Goal: Task Accomplishment & Management: Complete application form

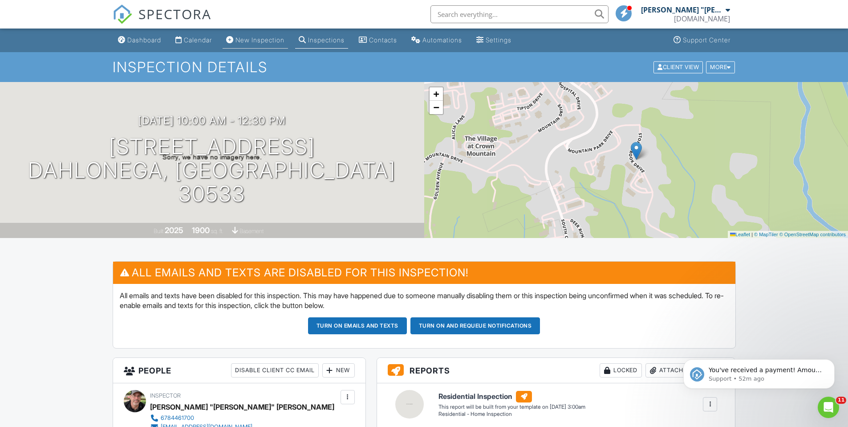
click at [264, 44] on link "New Inspection" at bounding box center [255, 40] width 65 height 16
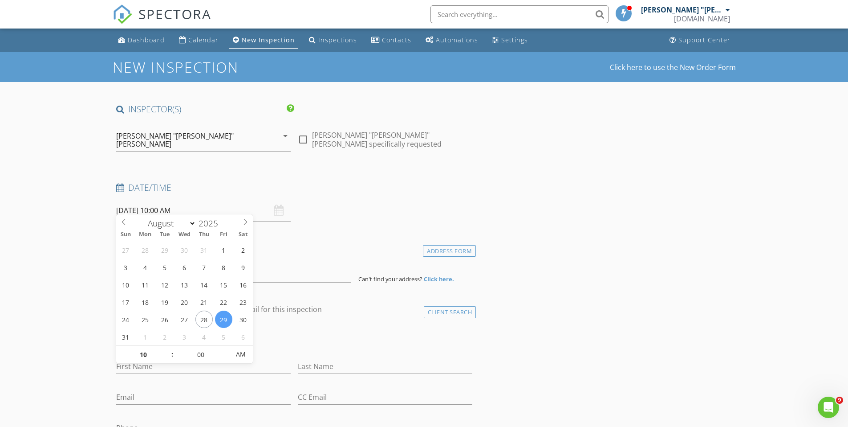
click at [208, 207] on input "08/29/2025 10:00 AM" at bounding box center [203, 210] width 175 height 22
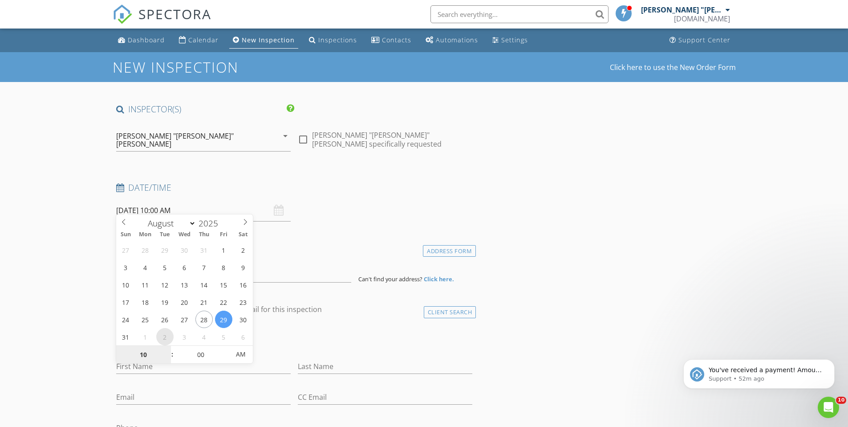
select select "8"
type input "[DATE] 10:00 AM"
type input "11"
type input "[DATE] 11:00 AM"
click at [167, 349] on span at bounding box center [168, 350] width 6 height 9
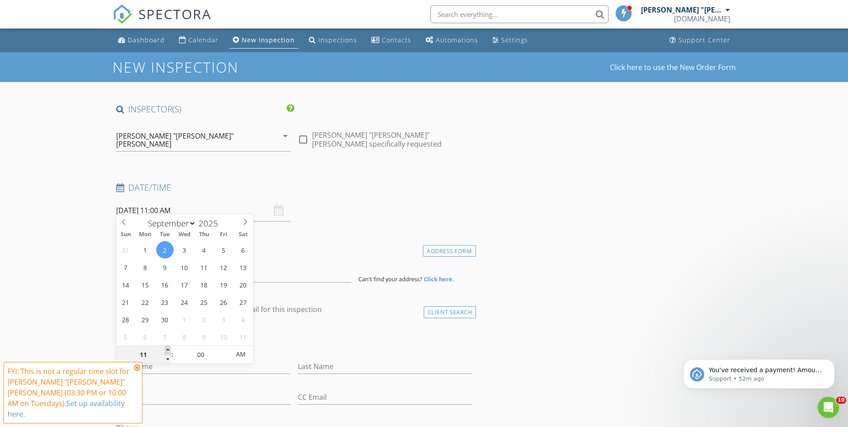
type input "12"
type input "09/02/2025 12:00 PM"
click at [167, 349] on span at bounding box center [168, 350] width 6 height 9
click at [137, 371] on icon at bounding box center [137, 367] width 6 height 7
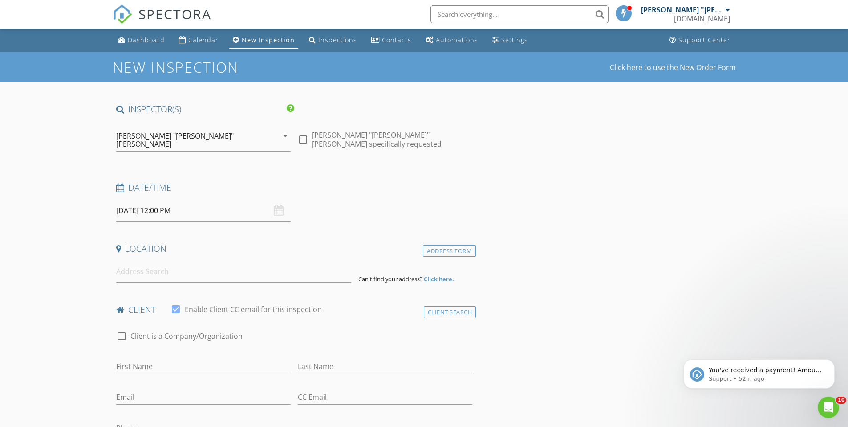
click at [207, 204] on input "09/02/2025 12:00 PM" at bounding box center [203, 210] width 175 height 22
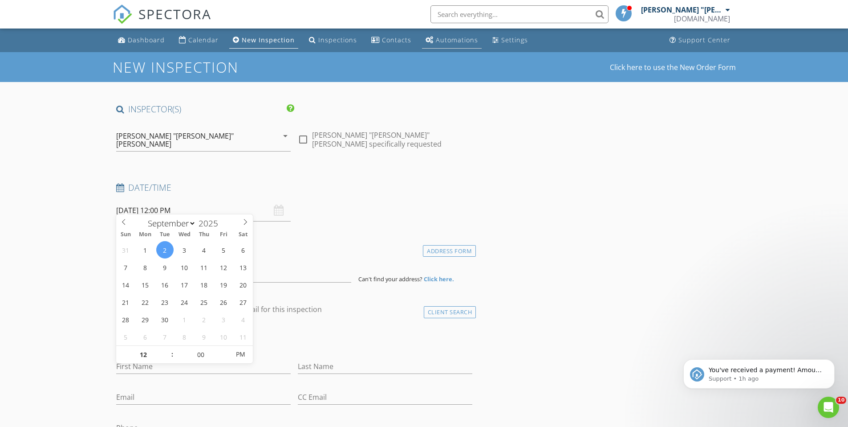
click at [458, 39] on div "Automations" at bounding box center [457, 40] width 42 height 8
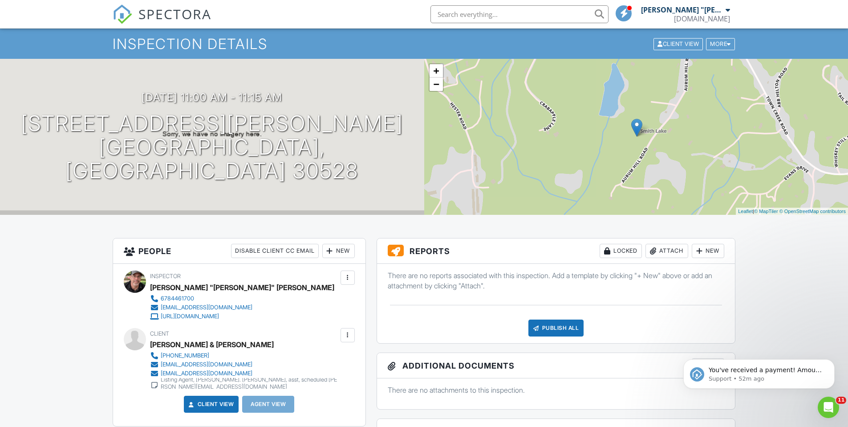
click at [464, 19] on input "text" at bounding box center [520, 14] width 178 height 18
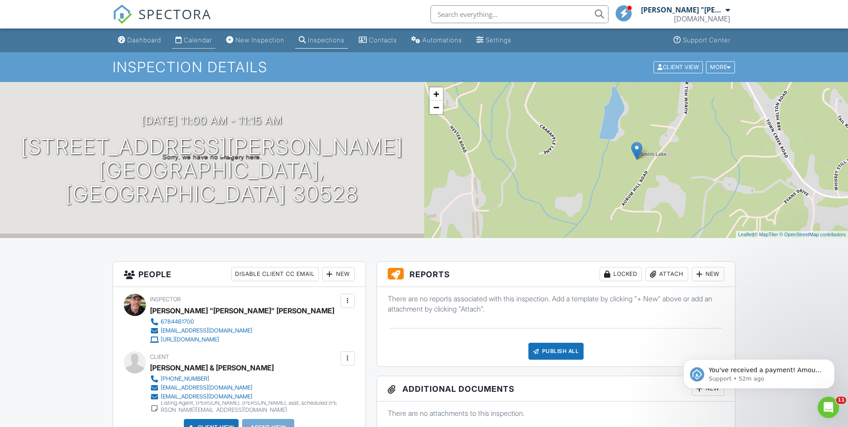
click at [208, 45] on link "Calendar" at bounding box center [194, 40] width 44 height 16
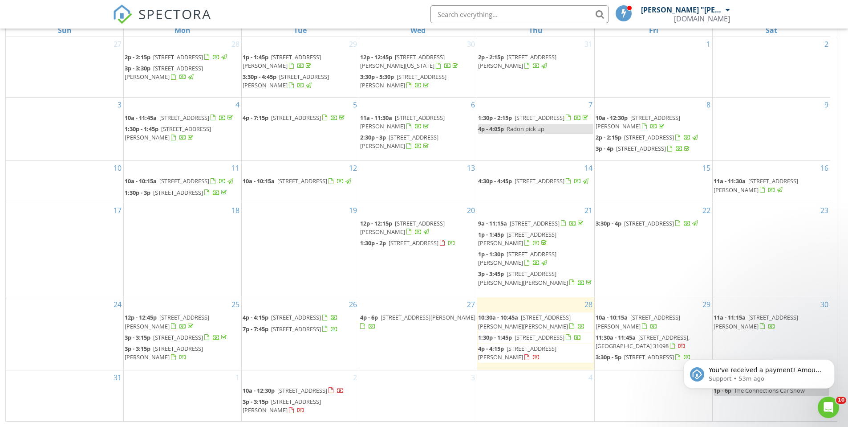
click at [527, 313] on span "65 Bagley Rd, Forsyth 31029" at bounding box center [524, 321] width 93 height 16
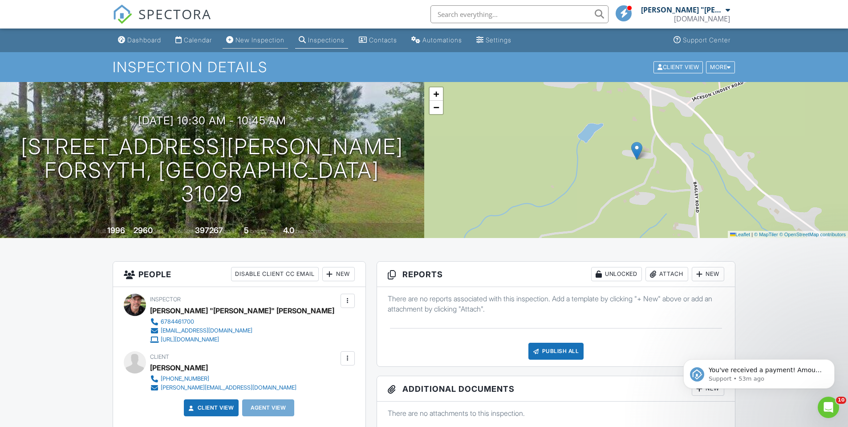
click at [244, 37] on div "New Inspection" at bounding box center [260, 40] width 49 height 8
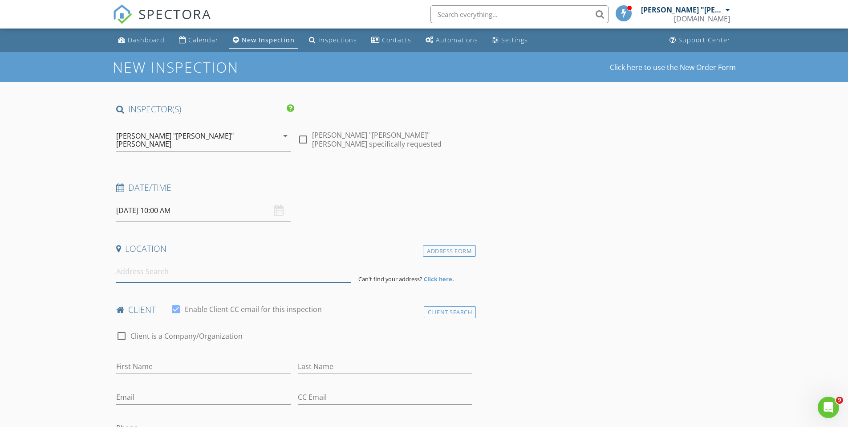
click at [189, 264] on input at bounding box center [233, 271] width 235 height 22
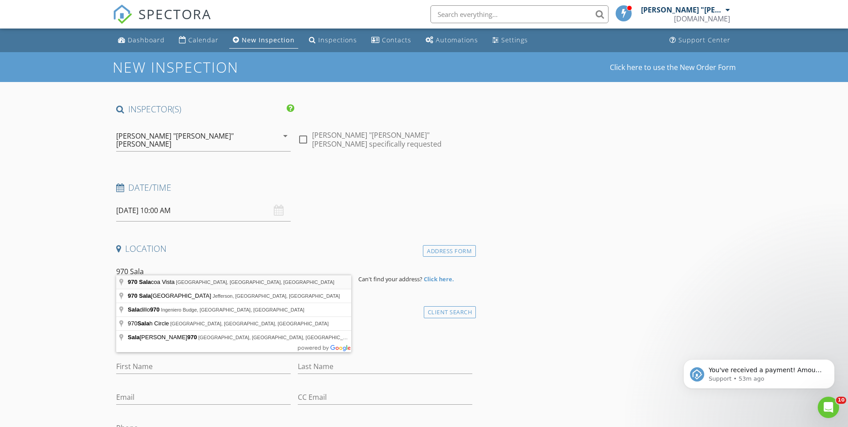
type input "970 Salacoa Vista, Jasper, GA, USA"
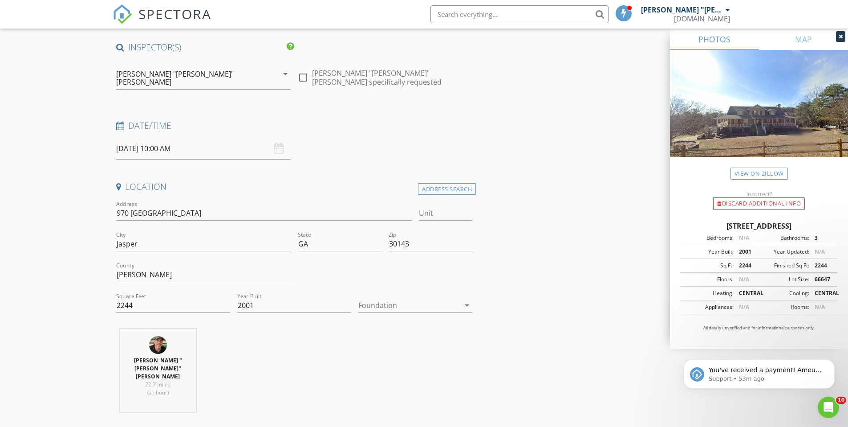
scroll to position [63, 0]
click at [454, 297] on div at bounding box center [409, 304] width 102 height 14
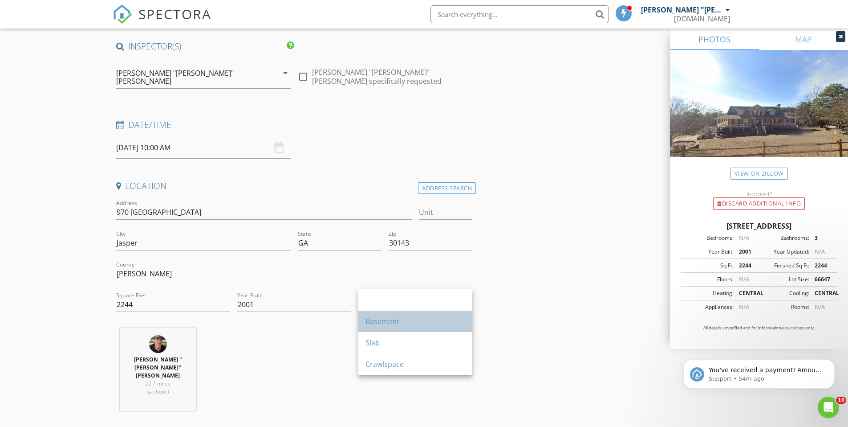
click at [420, 322] on div "Basement" at bounding box center [416, 321] width 100 height 11
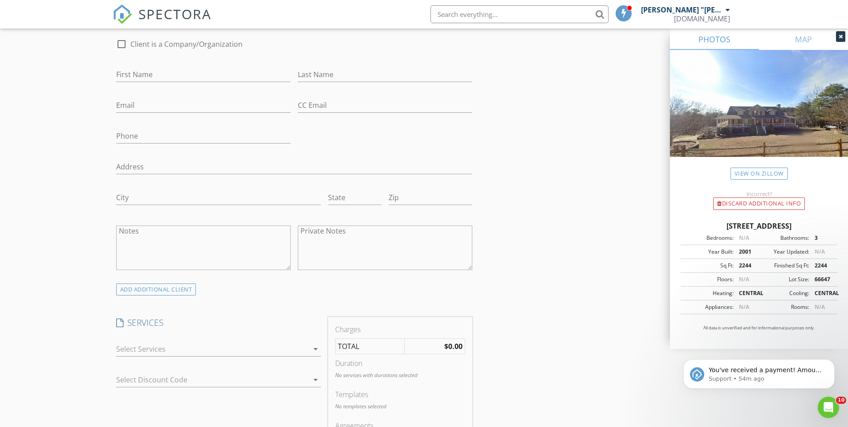
scroll to position [655, 0]
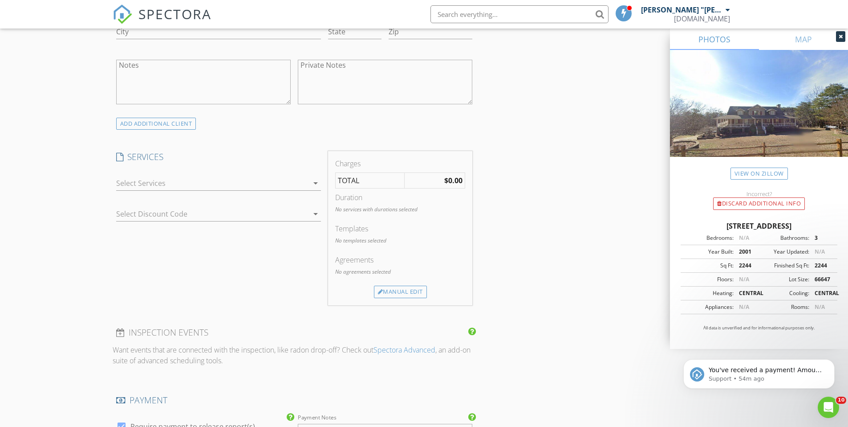
click at [156, 176] on div at bounding box center [212, 183] width 192 height 14
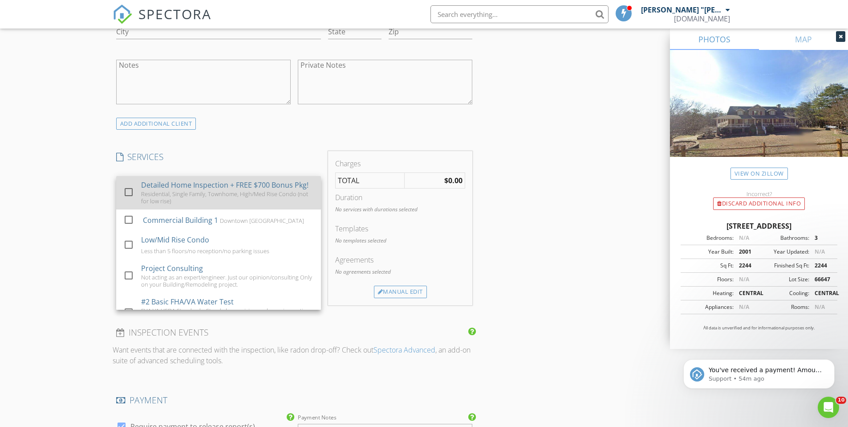
click at [187, 179] on div "Detailed Home Inspection + FREE $700 Bonus Pkg!" at bounding box center [224, 184] width 167 height 11
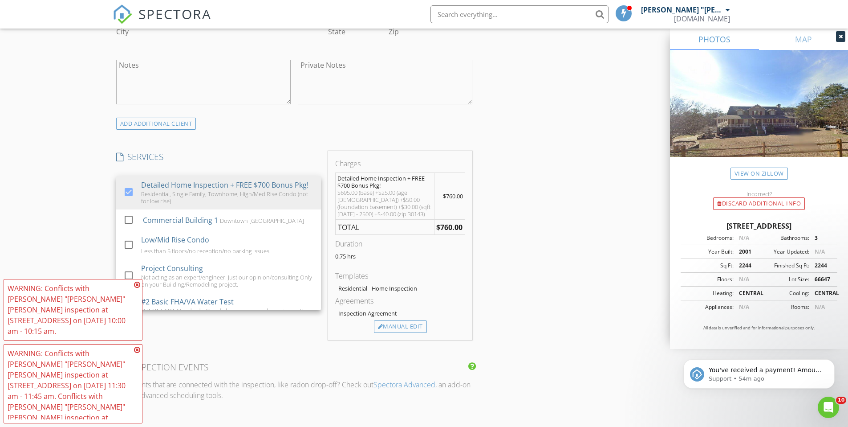
click at [136, 288] on icon at bounding box center [137, 284] width 6 height 7
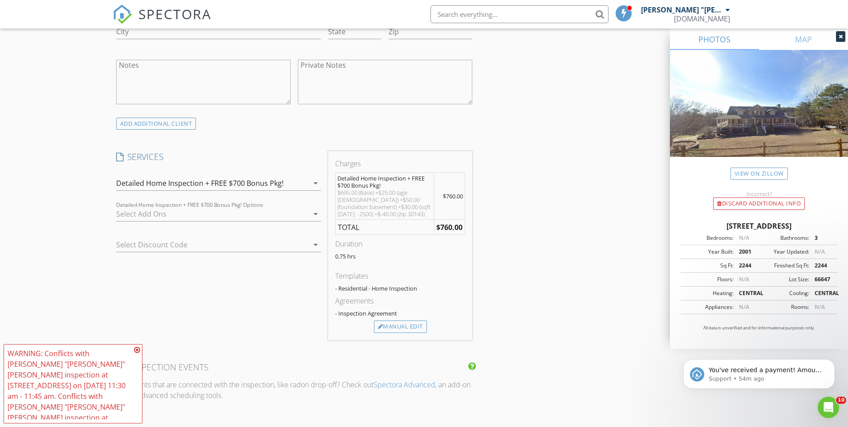
click at [139, 347] on icon at bounding box center [137, 349] width 6 height 7
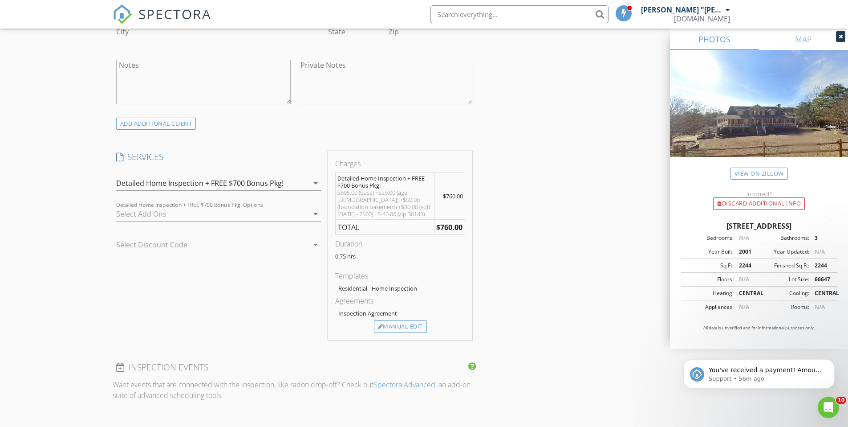
click at [220, 207] on div at bounding box center [212, 214] width 192 height 14
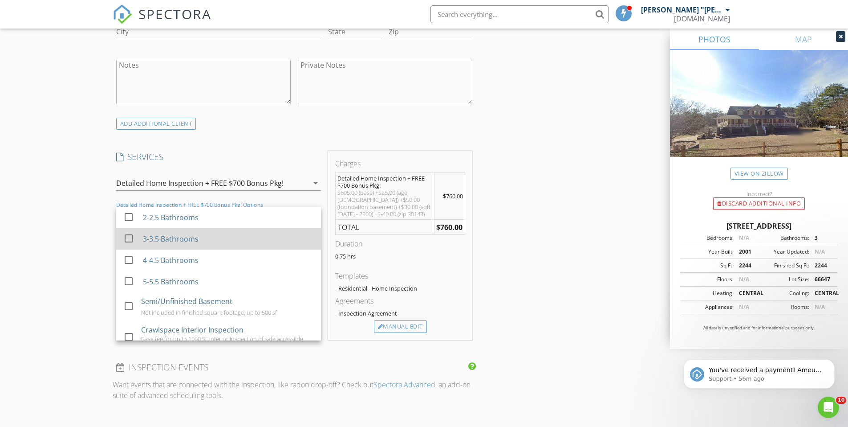
click at [187, 233] on div "3-3.5 Bathrooms" at bounding box center [170, 238] width 56 height 11
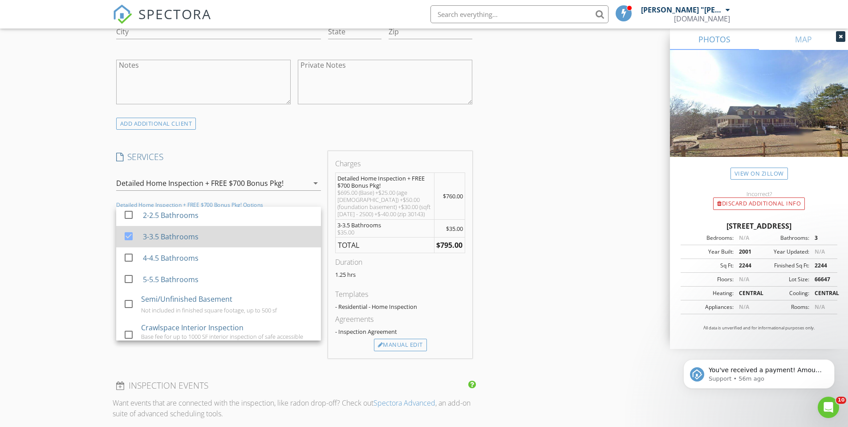
scroll to position [0, 0]
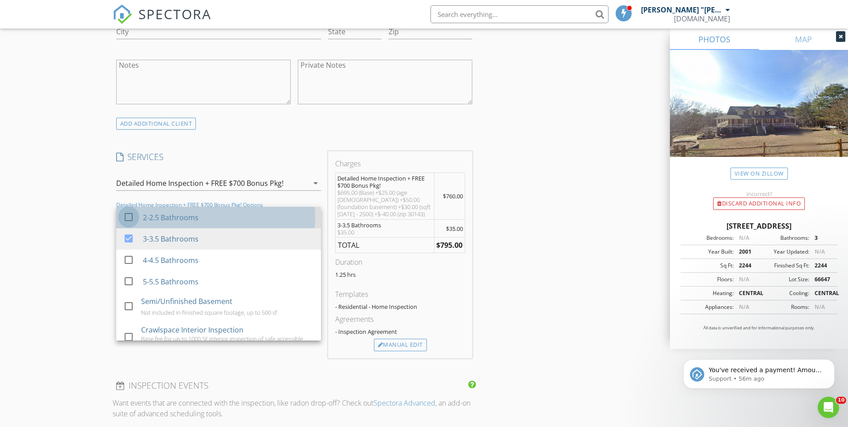
click at [130, 209] on div at bounding box center [128, 216] width 15 height 15
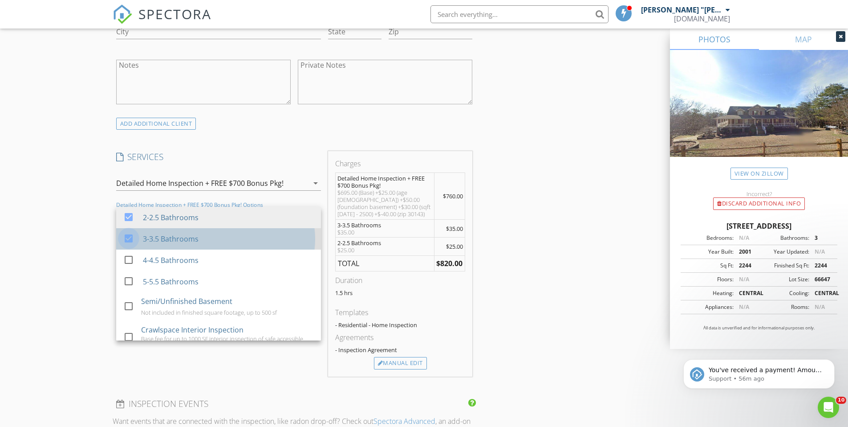
click at [126, 231] on div at bounding box center [128, 238] width 15 height 15
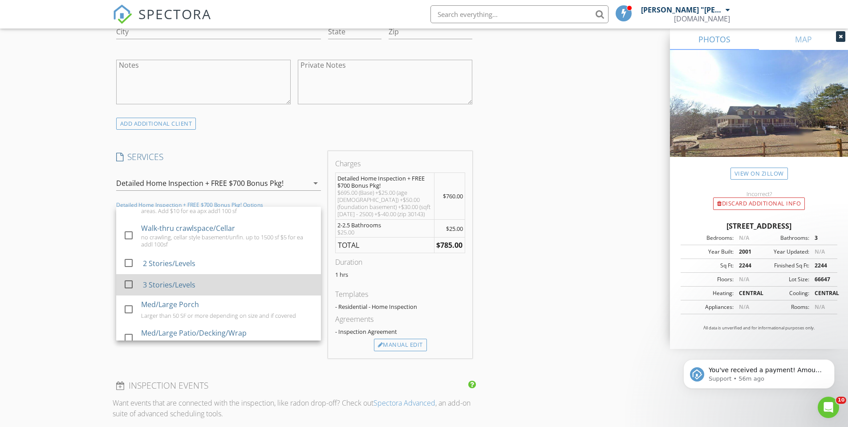
scroll to position [135, 0]
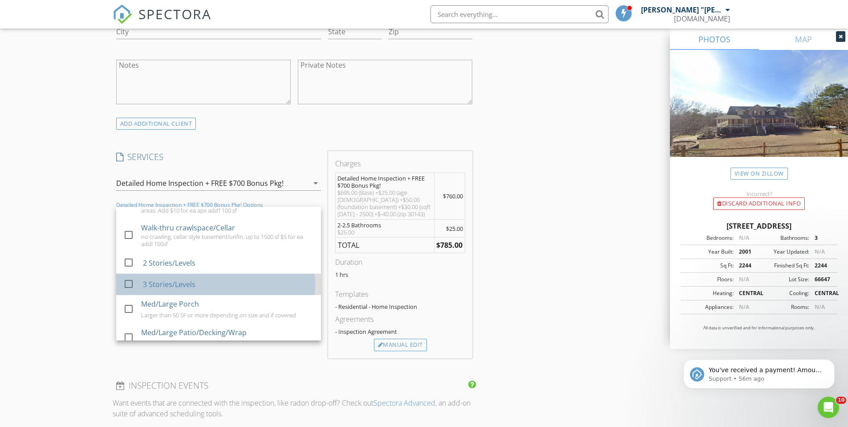
click at [200, 275] on div "3 Stories/Levels" at bounding box center [227, 284] width 171 height 18
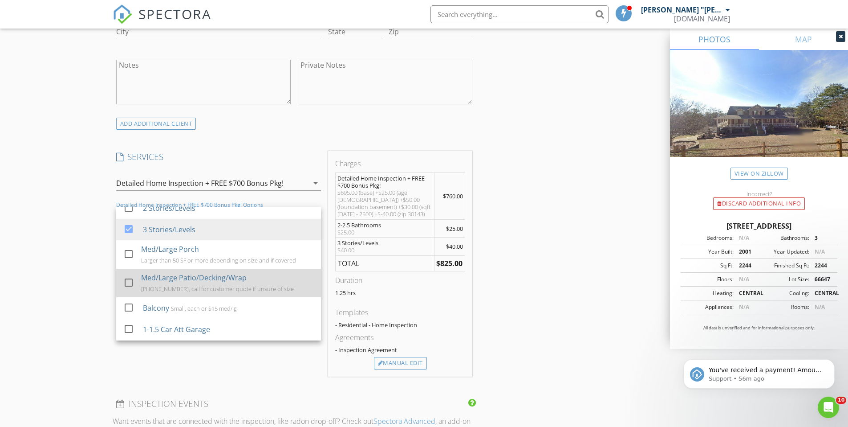
scroll to position [192, 0]
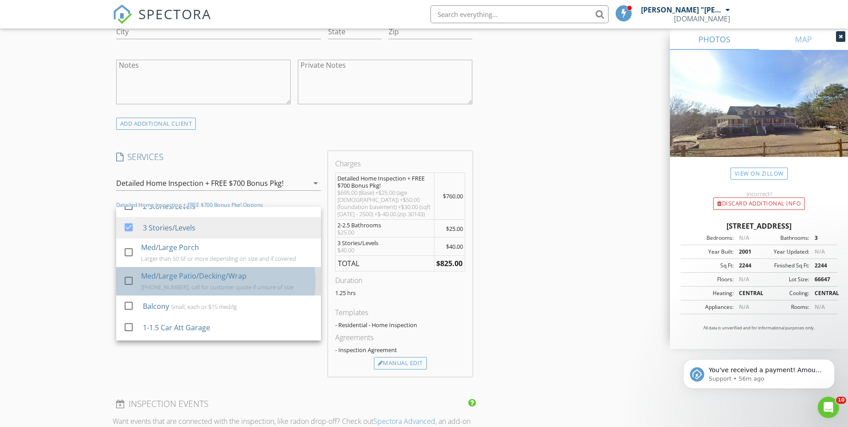
click at [163, 270] on div "Med/Large Patio/Decking/Wrap" at bounding box center [194, 275] width 106 height 11
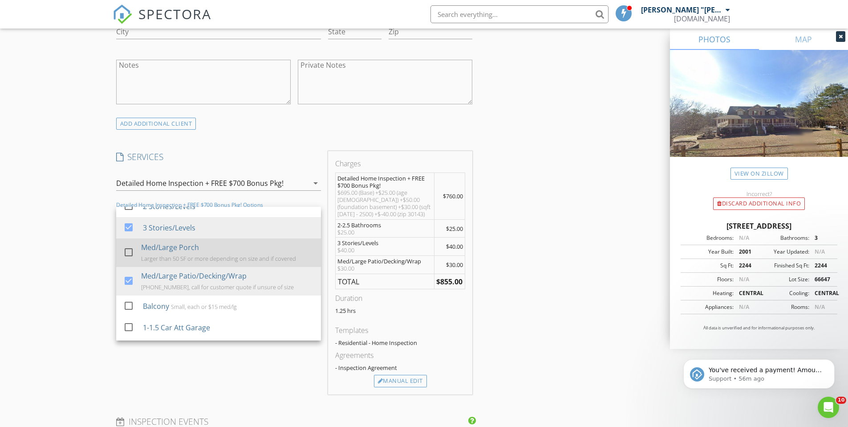
click at [141, 242] on div "Med/Large Porch" at bounding box center [170, 247] width 58 height 11
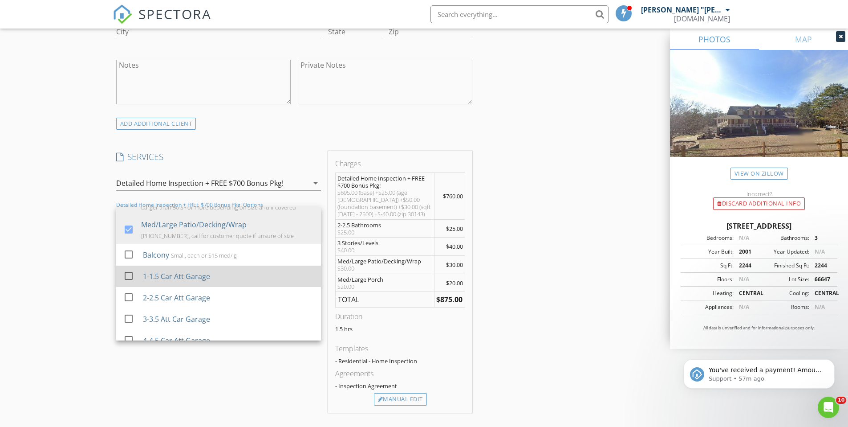
scroll to position [258, 0]
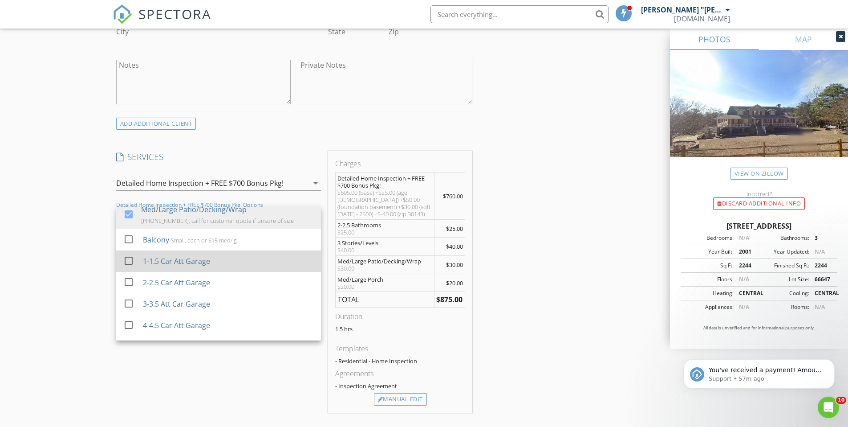
click at [141, 251] on div "check_box_outline_blank 1-1.5 Car Att Garage" at bounding box center [218, 261] width 191 height 20
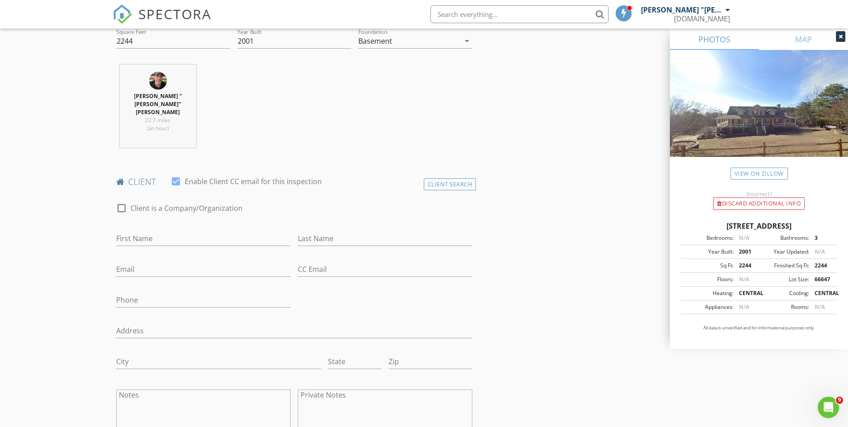
scroll to position [321, 0]
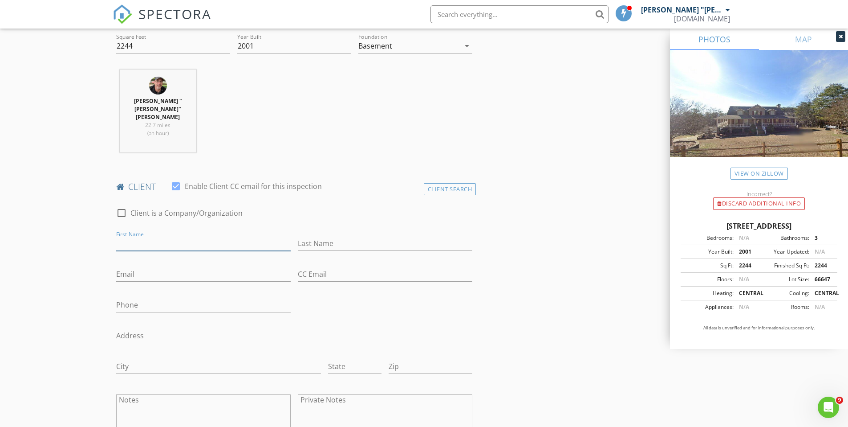
click at [238, 236] on input "First Name" at bounding box center [203, 243] width 175 height 15
type input "Sherry"
type input "Collier"
click at [220, 267] on input "Email" at bounding box center [203, 274] width 175 height 15
type input "soxfan66@gmail.com"
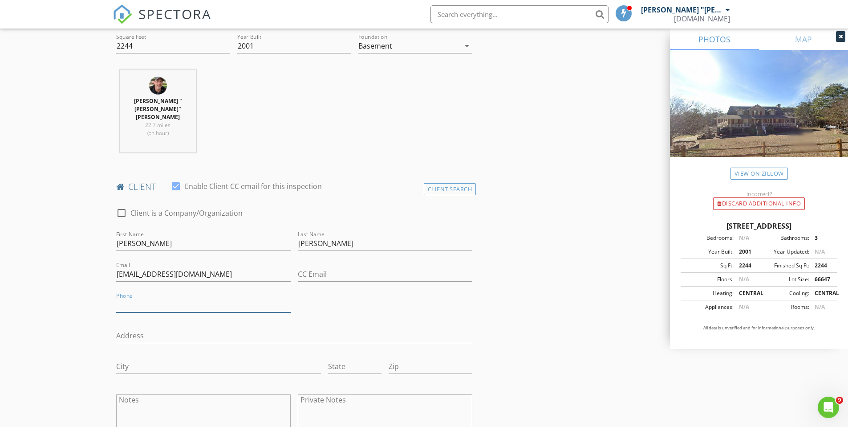
click at [154, 297] on input "Phone" at bounding box center [203, 304] width 175 height 15
click at [152, 297] on input "Phone" at bounding box center [203, 304] width 175 height 15
paste input "text"
click at [315, 267] on input "CC Email" at bounding box center [385, 274] width 175 height 15
paste input "Keymovesatl@gmail.com"
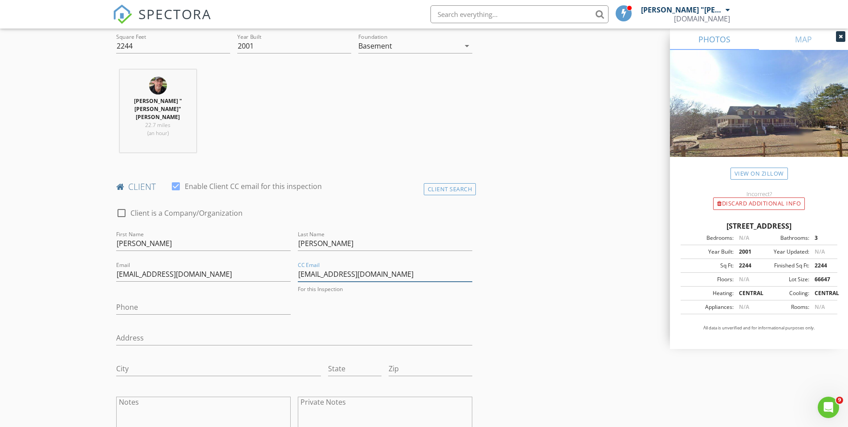
type input "Keymovesatl@gmail.com"
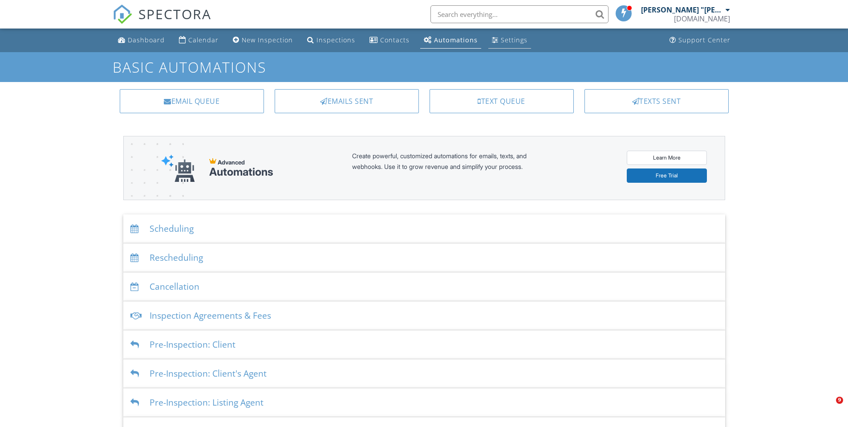
click at [509, 41] on div "Settings" at bounding box center [514, 40] width 27 height 8
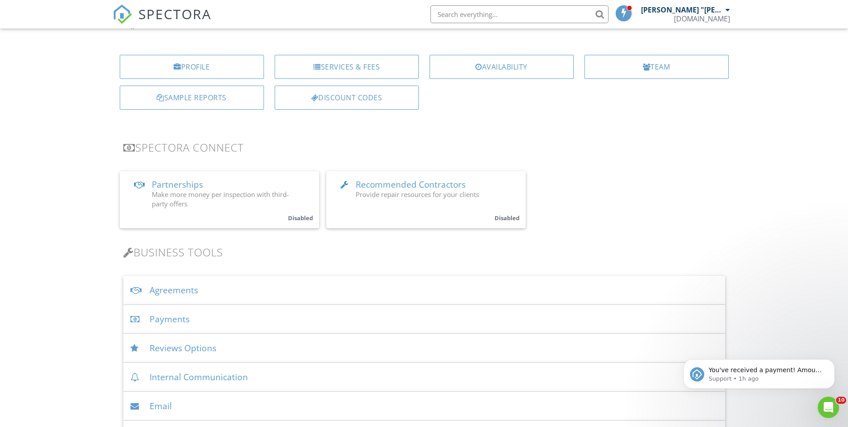
scroll to position [23, 0]
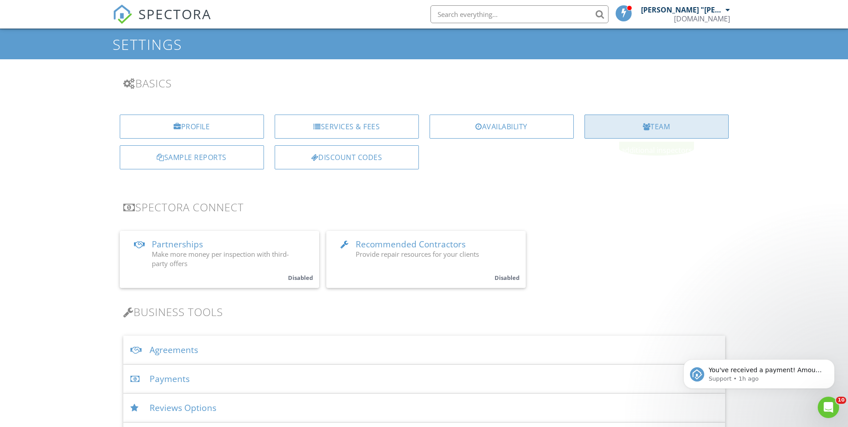
click at [625, 131] on div "Team" at bounding box center [657, 126] width 144 height 24
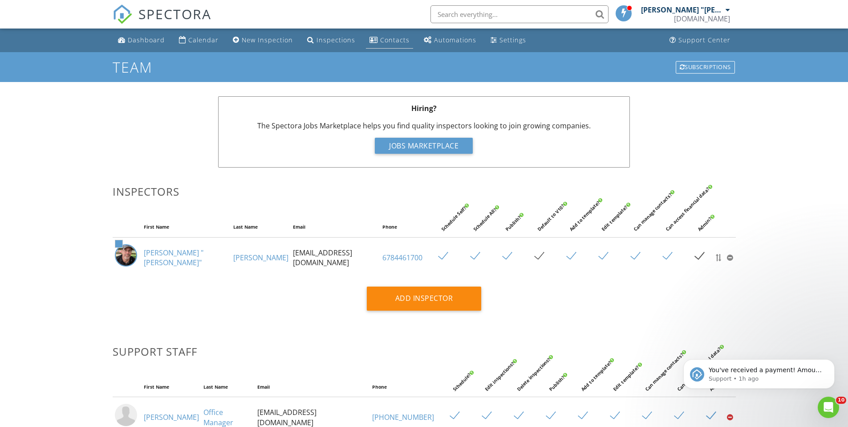
click at [381, 40] on div "Contacts" at bounding box center [394, 40] width 29 height 8
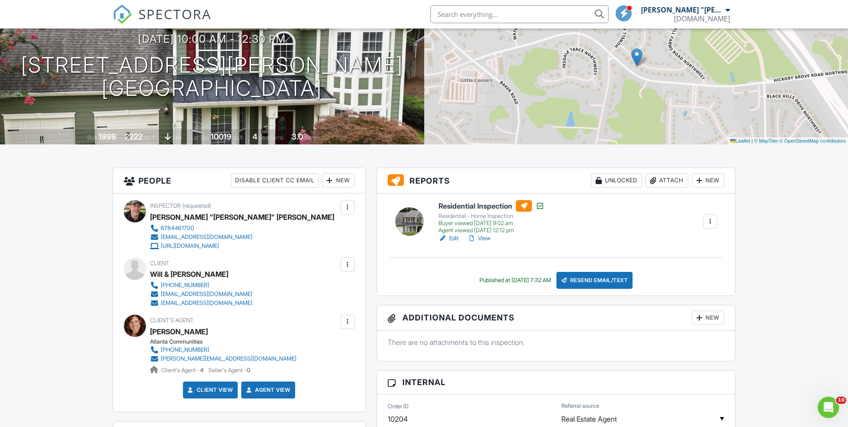
click at [469, 18] on input "text" at bounding box center [520, 14] width 178 height 18
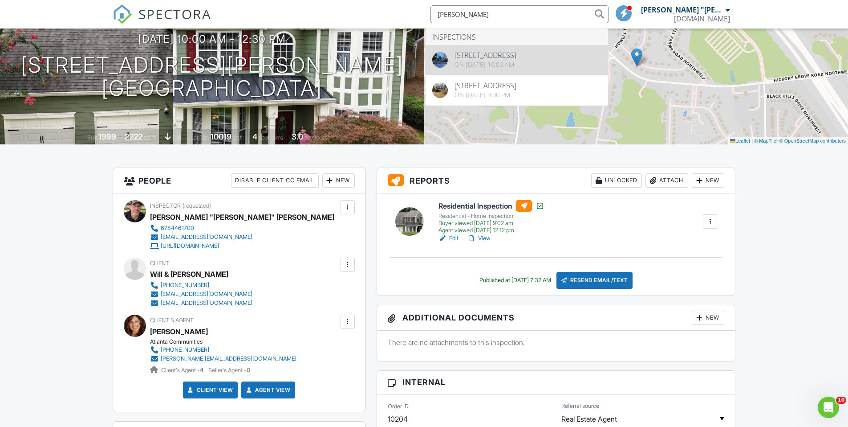
type input "cochenour"
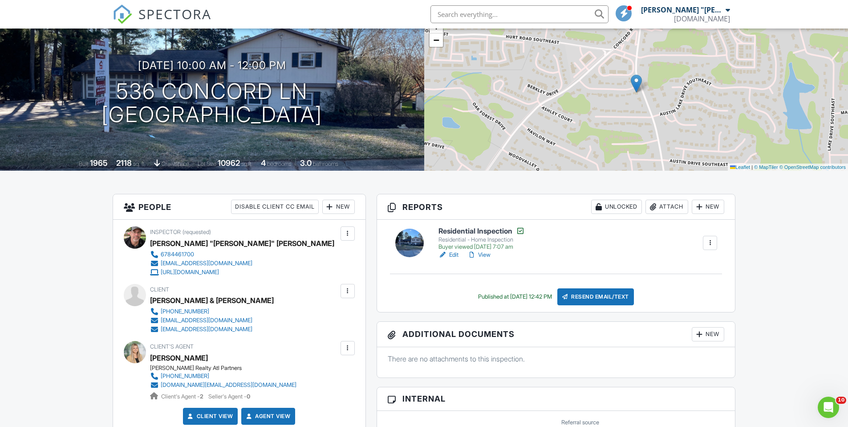
click at [486, 256] on link "View" at bounding box center [479, 254] width 23 height 9
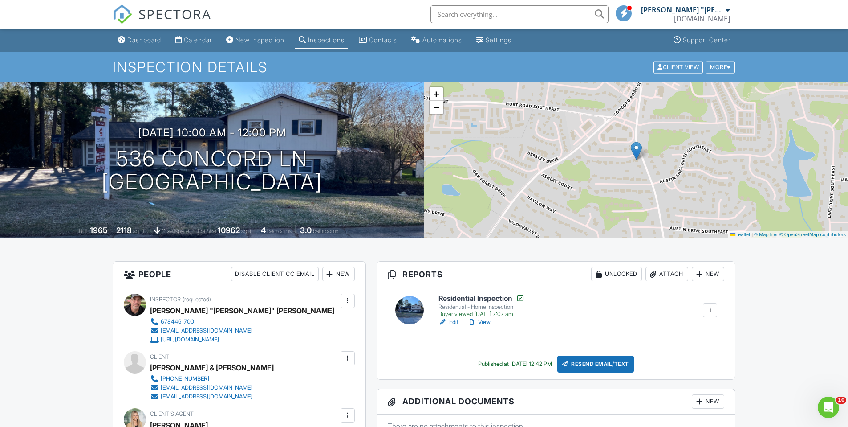
click at [483, 321] on link "View" at bounding box center [479, 321] width 23 height 9
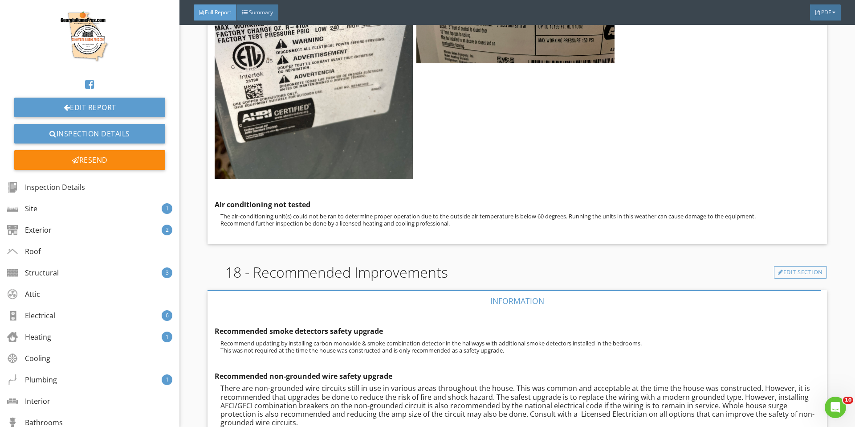
scroll to position [5791, 0]
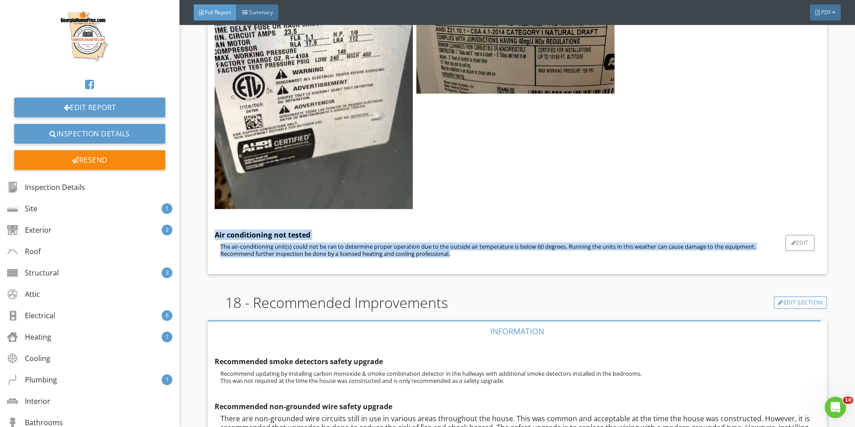
drag, startPoint x: 214, startPoint y: 232, endPoint x: 468, endPoint y: 255, distance: 255.4
click at [468, 255] on div "Air conditioning data tag Edit Water heater data tag Edit Air conditioning not …" at bounding box center [517, 95] width 619 height 358
copy div "Air conditioning not tested The air-conditioning unit(s) could not be ran to de…"
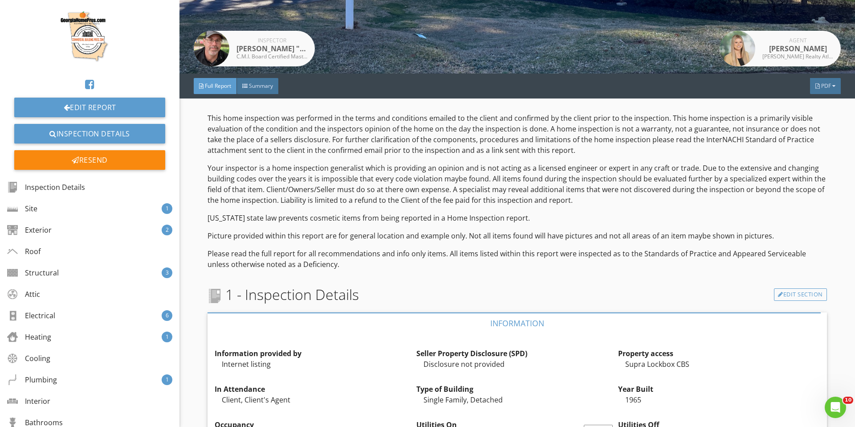
scroll to position [203, 0]
